Goal: Download file/media

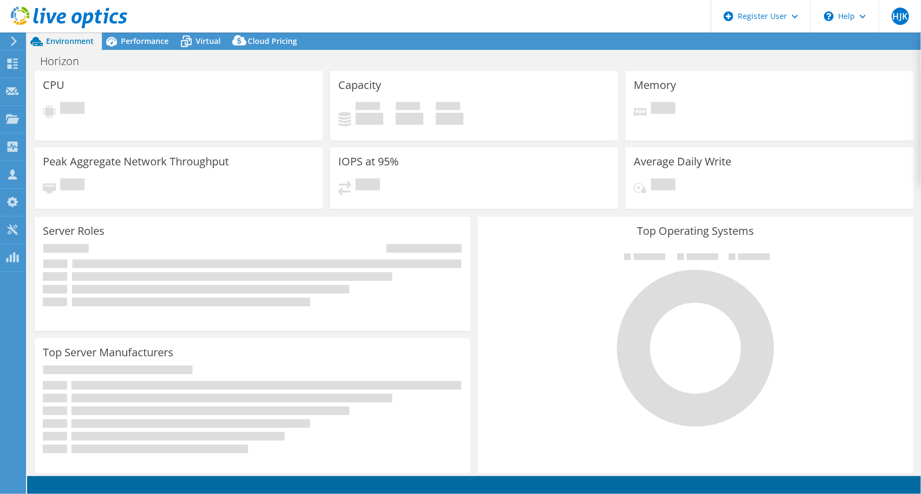
select select "USD"
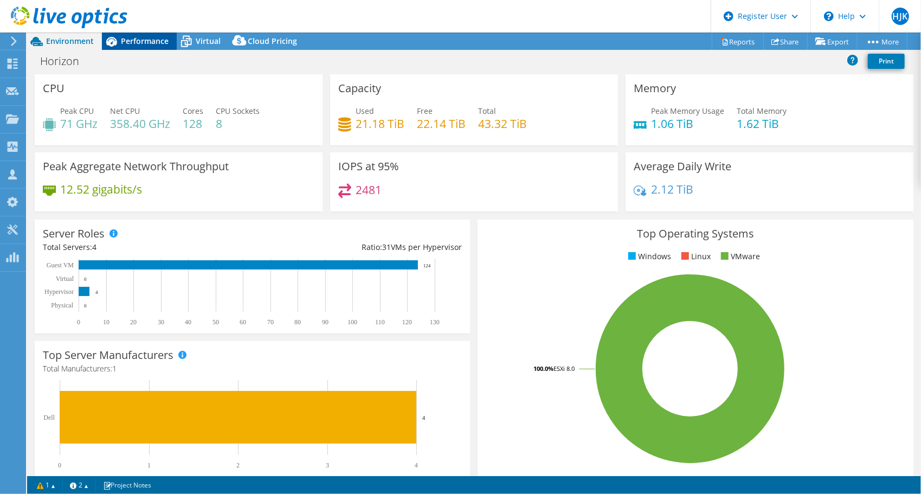
click at [136, 39] on span "Performance" at bounding box center [145, 41] width 48 height 10
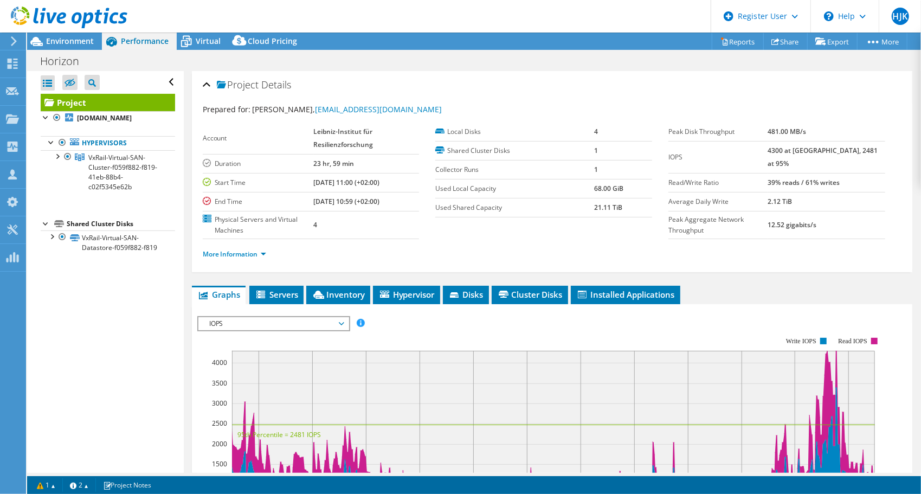
drag, startPoint x: 304, startPoint y: 174, endPoint x: 419, endPoint y: 210, distance: 120.5
click at [419, 210] on div "Account Leibniz-Institut für Resilienzforschung Duration 23 hr, 59 min Start Ti…" at bounding box center [319, 180] width 233 height 116
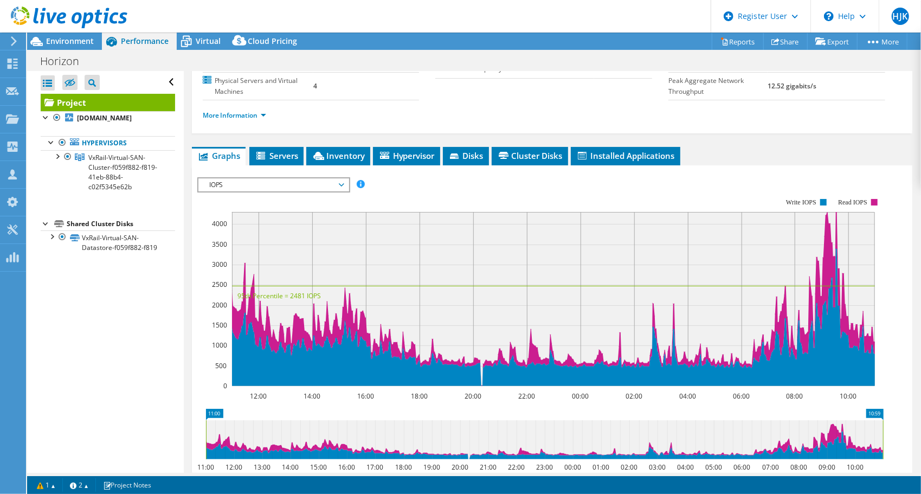
scroll to position [108, 0]
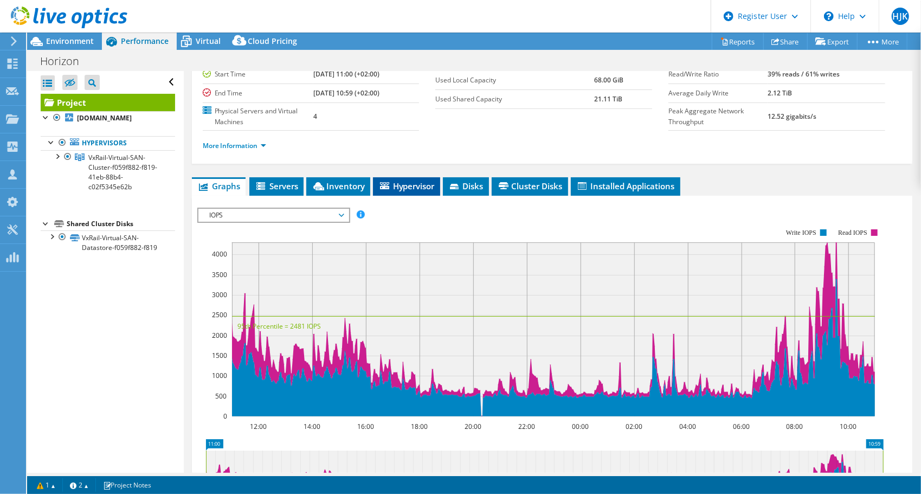
click at [390, 182] on span "Hypervisor" at bounding box center [406, 185] width 56 height 11
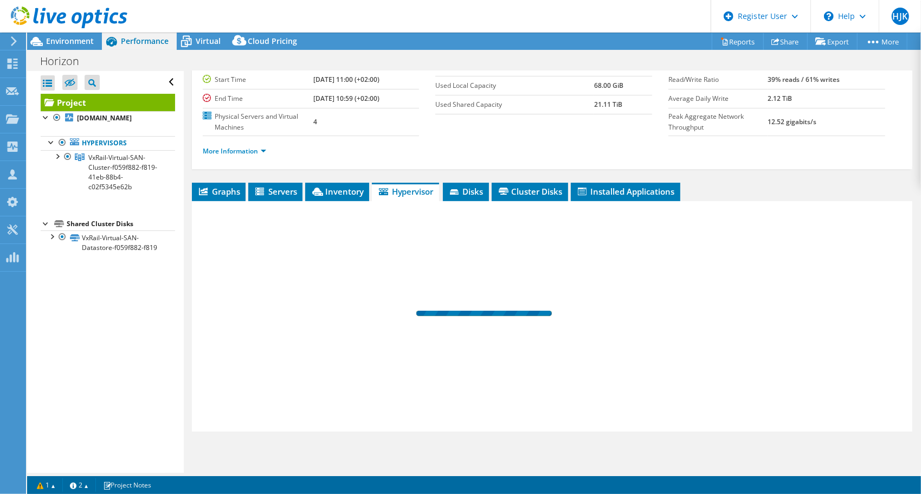
scroll to position [101, 0]
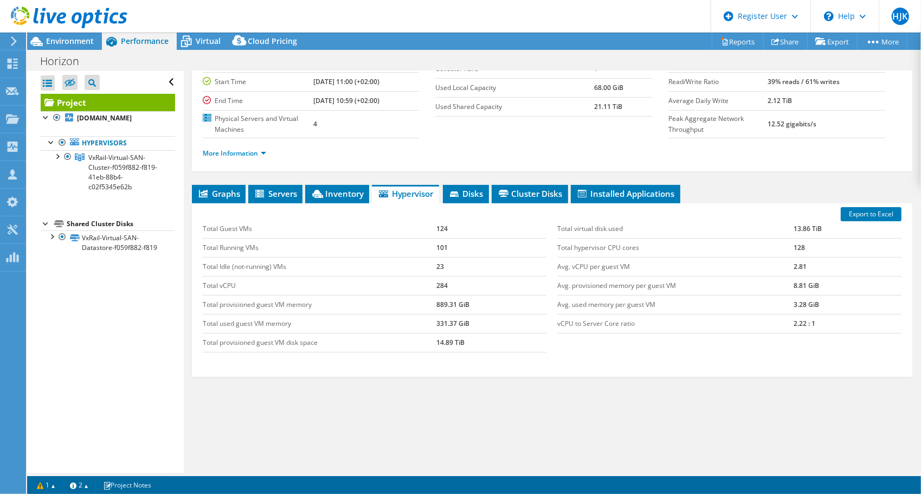
click at [405, 228] on td "Total Guest VMs" at bounding box center [320, 228] width 234 height 19
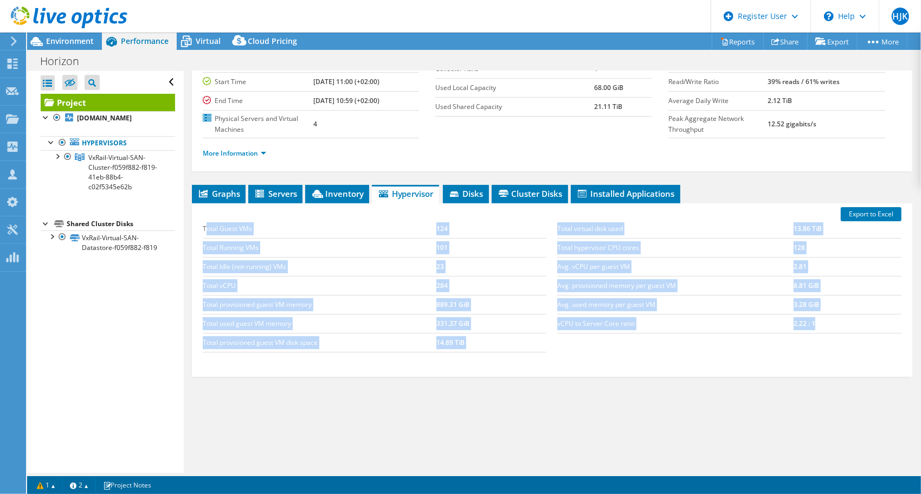
drag, startPoint x: 205, startPoint y: 224, endPoint x: 831, endPoint y: 327, distance: 634.6
click at [831, 327] on div "Total Guest VMs 124 Total Running VMs 101 Total Idle (not-running) VMs 23 Total…" at bounding box center [551, 286] width 709 height 154
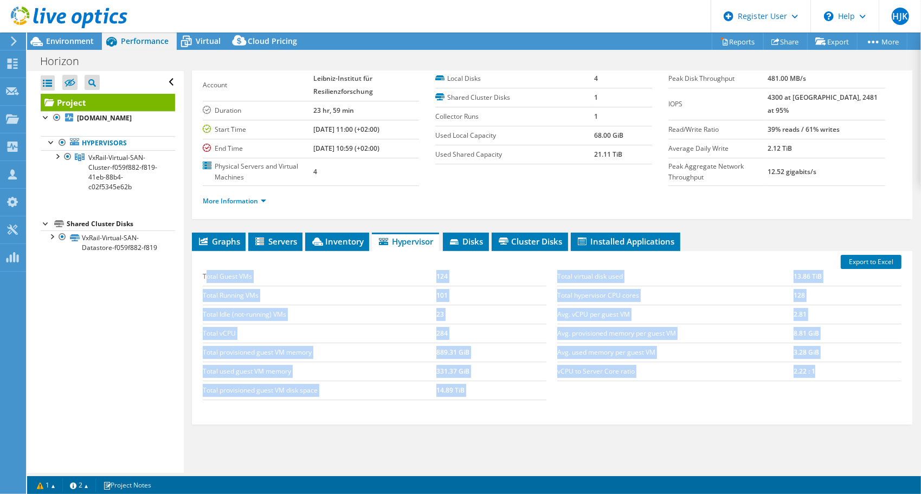
scroll to position [0, 0]
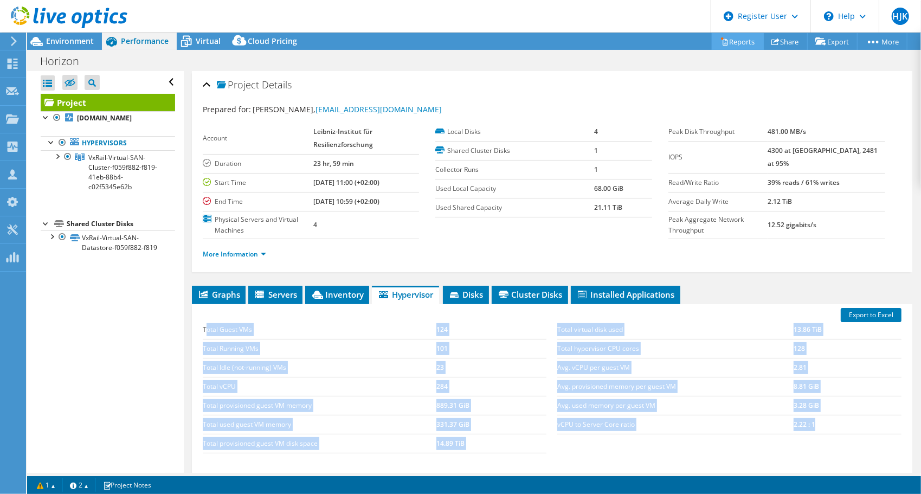
click at [735, 41] on link "Reports" at bounding box center [737, 41] width 52 height 17
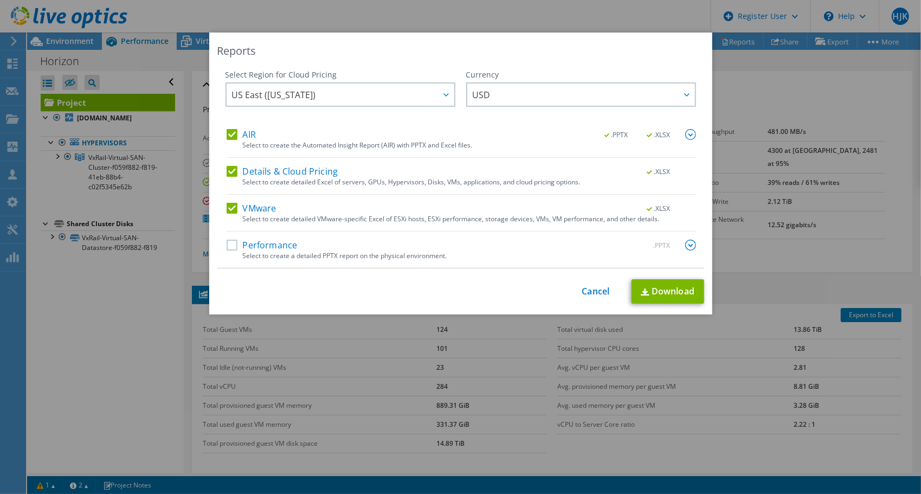
click at [226, 167] on label "Details & Cloud Pricing" at bounding box center [282, 171] width 112 height 11
click at [0, 0] on input "Details & Cloud Pricing" at bounding box center [0, 0] width 0 height 0
click at [231, 216] on div "VMware .XLSX Select to create detailed VMware-specific Excel of ESXi hosts, ESX…" at bounding box center [460, 217] width 469 height 29
click at [228, 211] on label "VMware" at bounding box center [251, 208] width 50 height 11
click at [0, 0] on input "VMware" at bounding box center [0, 0] width 0 height 0
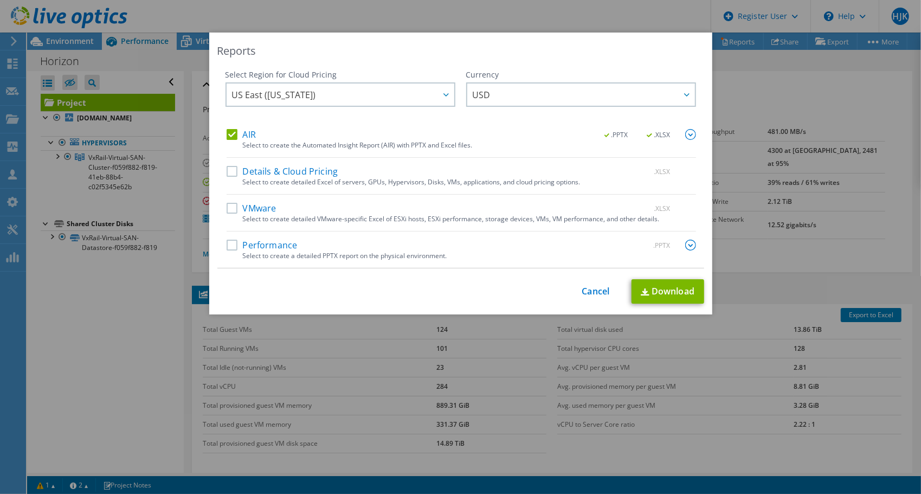
click at [649, 134] on span ".XLSX" at bounding box center [659, 135] width 41 height 8
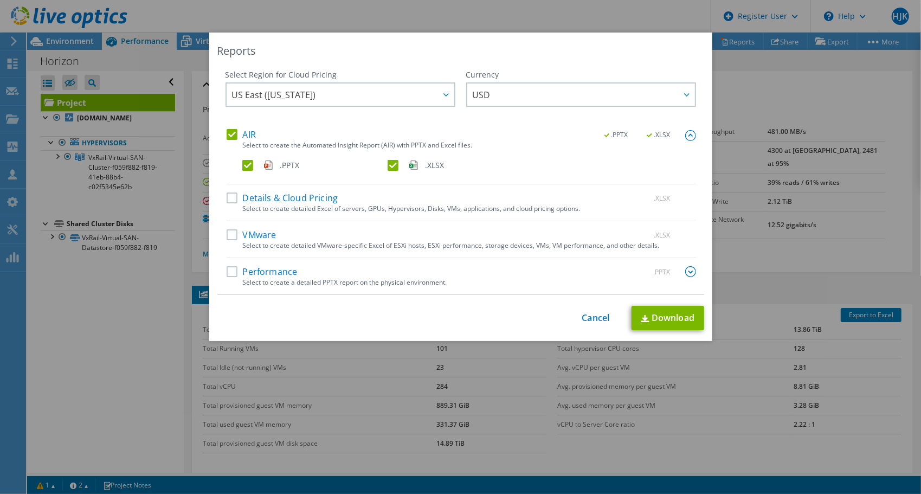
click at [391, 168] on label ".XLSX" at bounding box center [458, 165] width 143 height 11
click at [0, 0] on input ".XLSX" at bounding box center [0, 0] width 0 height 0
click at [311, 90] on span "US East ([US_STATE])" at bounding box center [343, 94] width 222 height 22
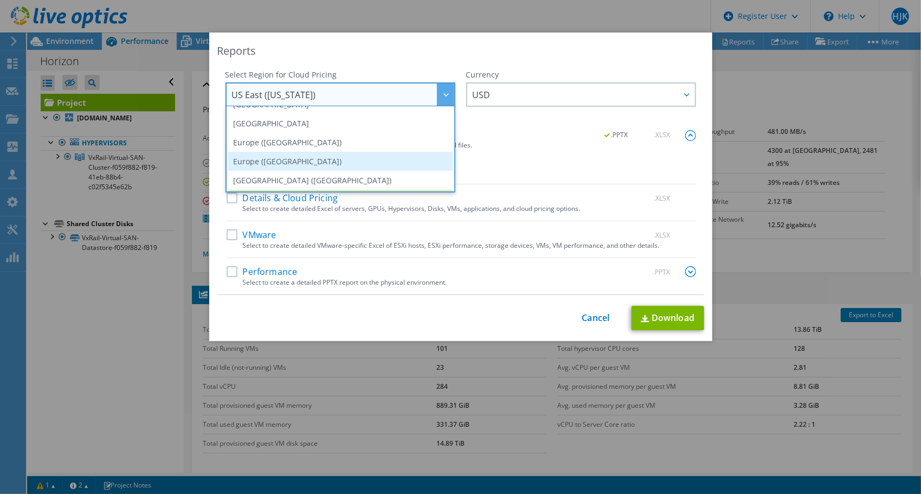
scroll to position [92, 0]
click at [332, 159] on li "Europe ([GEOGRAPHIC_DATA])" at bounding box center [340, 158] width 224 height 19
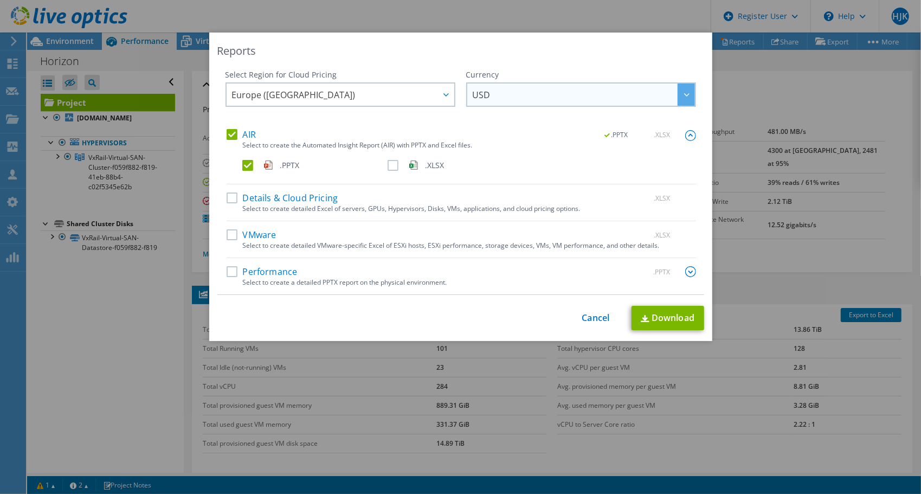
click at [579, 100] on span "USD" at bounding box center [583, 94] width 222 height 22
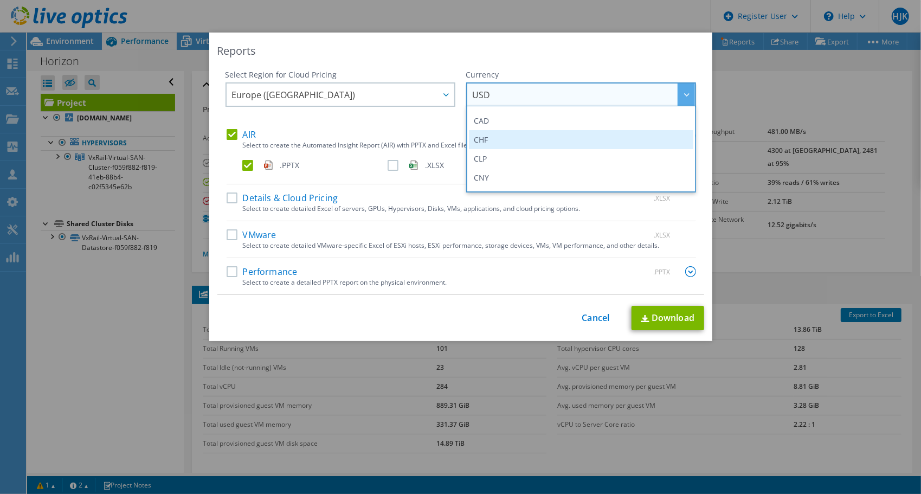
scroll to position [108, 0]
click at [546, 157] on li "EUR" at bounding box center [581, 161] width 224 height 19
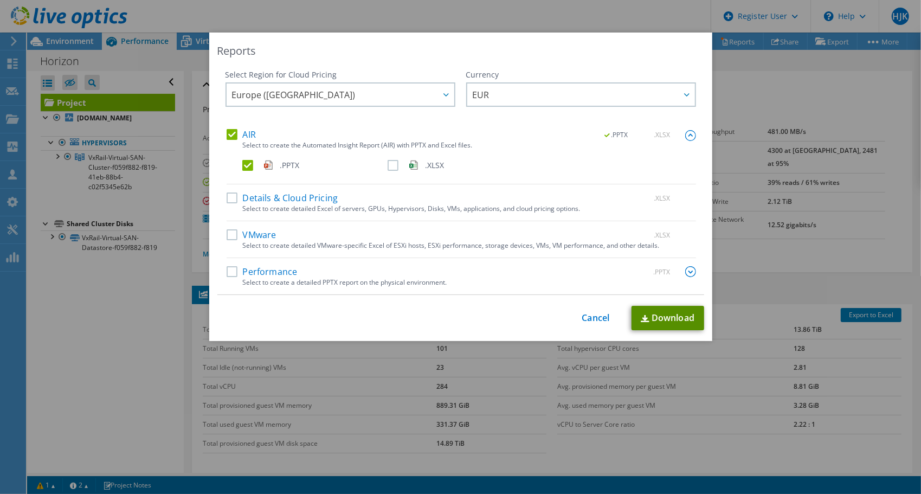
click at [664, 315] on link "Download" at bounding box center [667, 318] width 73 height 24
